Goal: Task Accomplishment & Management: Use online tool/utility

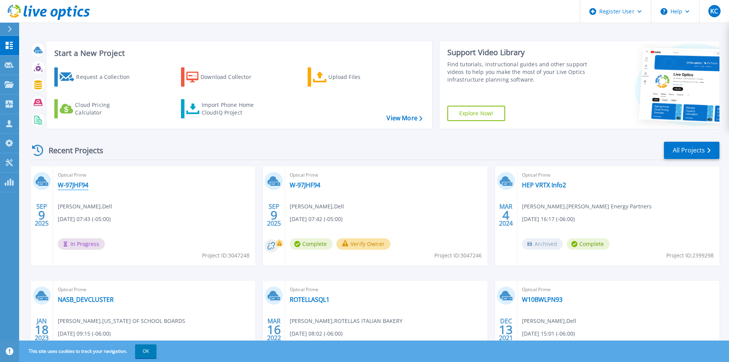
click at [78, 182] on link "W-97JHF94" at bounding box center [73, 185] width 31 height 8
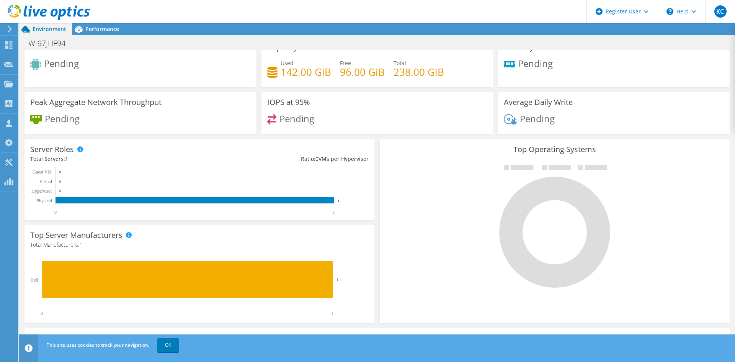
scroll to position [20, 0]
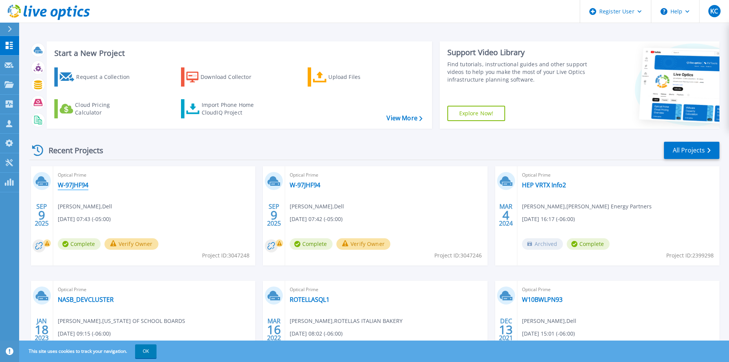
click at [85, 184] on link "W-97JHF94" at bounding box center [73, 185] width 31 height 8
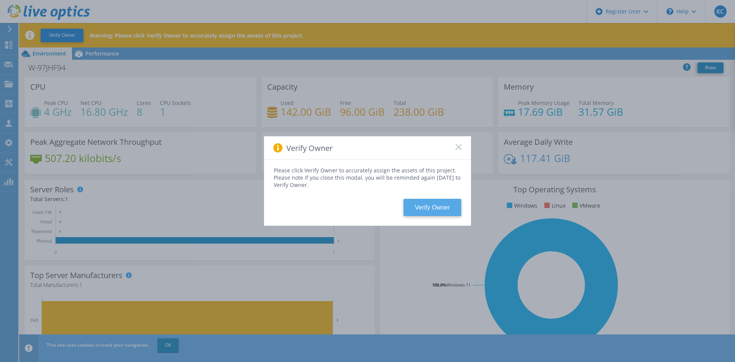
click at [426, 207] on button "Verify Owner" at bounding box center [432, 207] width 58 height 17
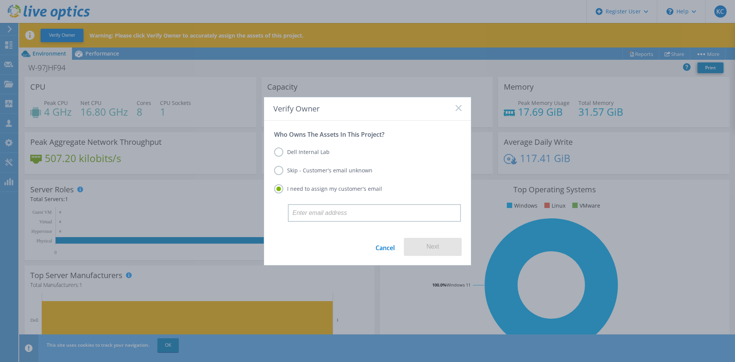
click at [279, 148] on label "Dell Internal Lab" at bounding box center [301, 151] width 55 height 9
click at [0, 0] on input "Dell Internal Lab" at bounding box center [0, 0] width 0 height 0
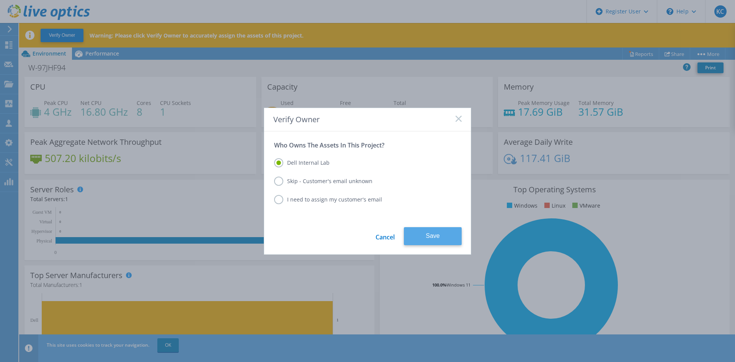
click at [435, 234] on button "Save" at bounding box center [433, 236] width 58 height 18
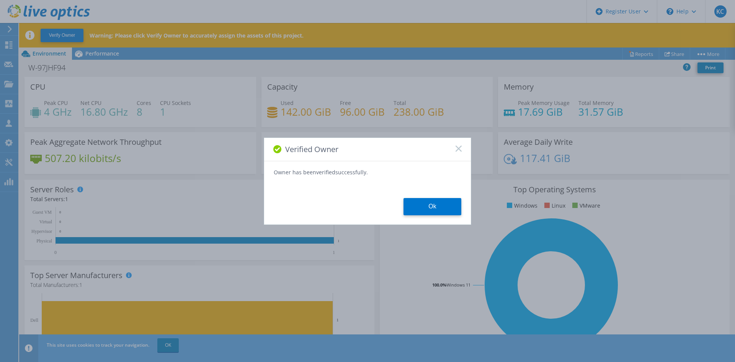
click at [420, 209] on button "Ok" at bounding box center [432, 206] width 58 height 17
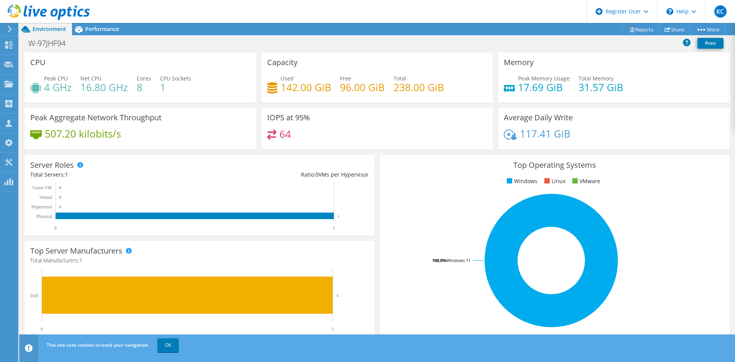
scroll to position [41, 0]
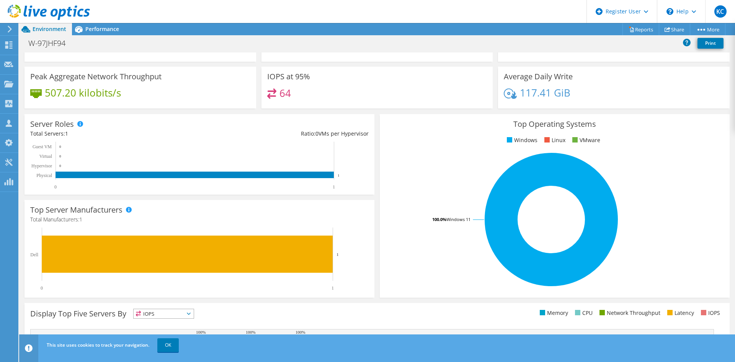
click at [90, 19] on header "KC Dell User [PERSON_NAME] [PERSON_NAME][EMAIL_ADDRESS][PERSON_NAME][DOMAIN_NAM…" at bounding box center [367, 11] width 735 height 23
click at [91, 24] on div "Performance" at bounding box center [98, 29] width 53 height 12
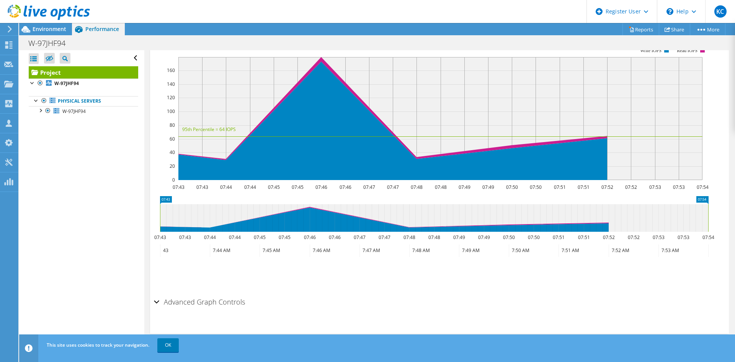
scroll to position [0, 0]
click at [63, 25] on div at bounding box center [45, 13] width 90 height 26
click at [62, 28] on span "Environment" at bounding box center [50, 28] width 34 height 7
